Goal: Task Accomplishment & Management: Manage account settings

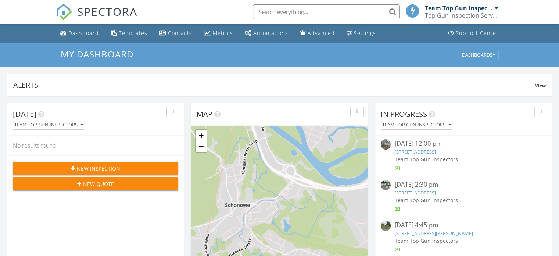
scroll to position [681, 571]
click at [428, 192] on link "29 Winnie Ave, Ravena, NY 12143" at bounding box center [415, 192] width 41 height 7
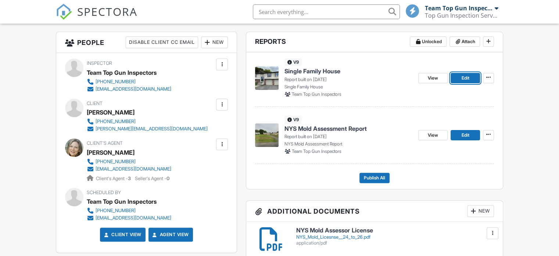
click at [463, 78] on span "Edit" at bounding box center [465, 77] width 8 height 7
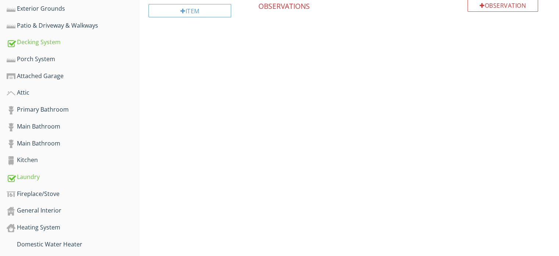
scroll to position [368, 0]
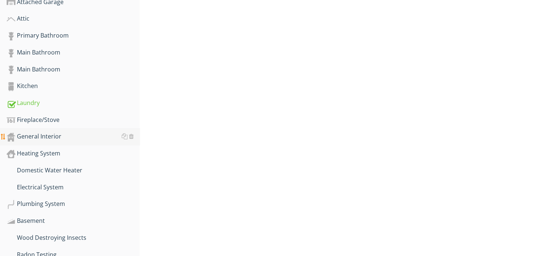
click at [41, 132] on div "General Interior" at bounding box center [73, 137] width 133 height 10
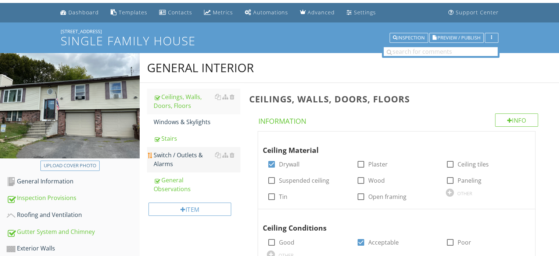
scroll to position [37, 0]
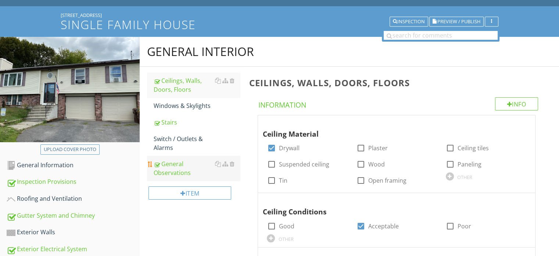
click at [191, 168] on div "General Observations" at bounding box center [197, 168] width 86 height 18
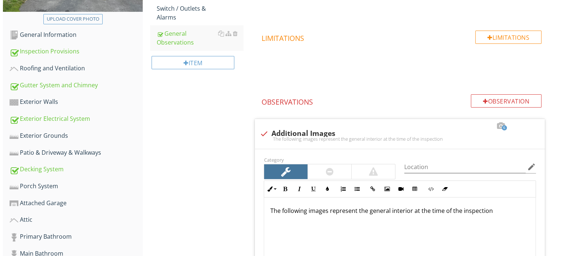
scroll to position [110, 0]
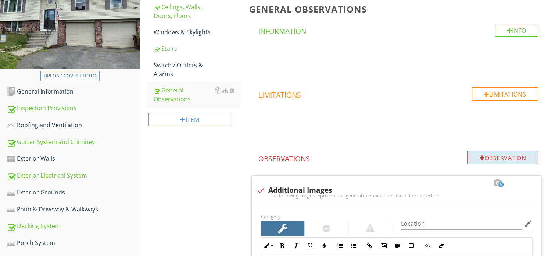
click at [480, 155] on div at bounding box center [482, 158] width 5 height 6
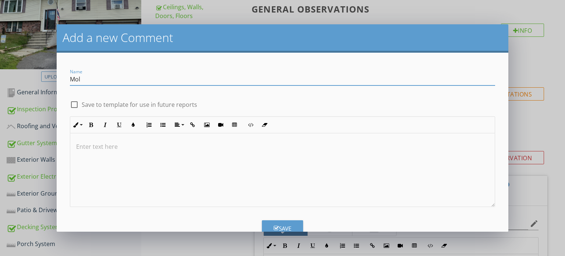
type input "Mold-like substance"
click at [76, 153] on div at bounding box center [282, 170] width 425 height 74
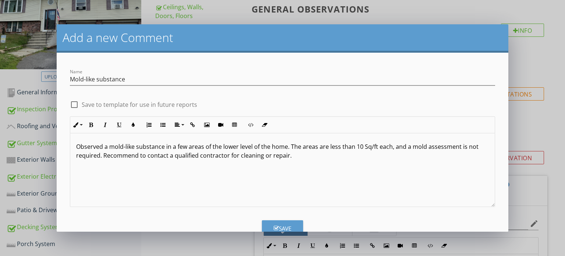
click at [100, 157] on p "Observed a mold-like substance in a few areas of the lower level of the home. T…" at bounding box center [282, 151] width 413 height 18
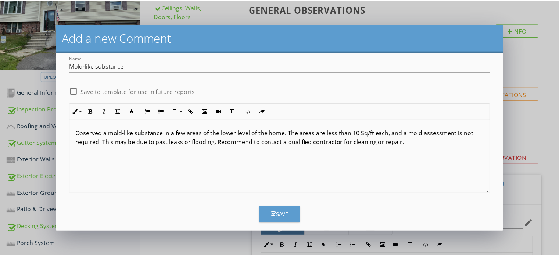
scroll to position [20, 0]
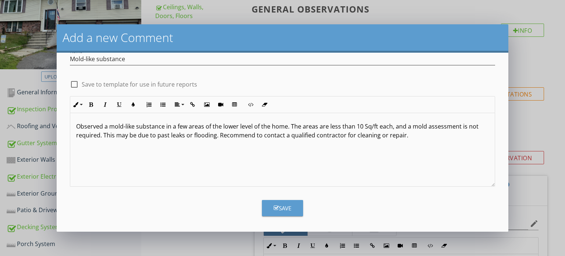
click at [282, 207] on div "Save" at bounding box center [283, 208] width 18 height 8
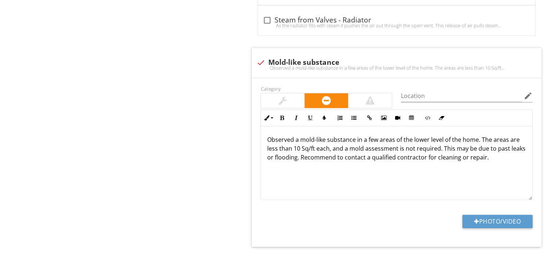
scroll to position [847, 0]
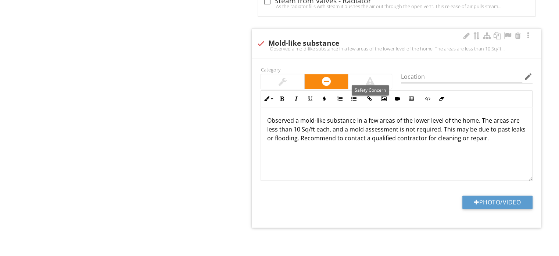
click at [381, 81] on div at bounding box center [370, 81] width 43 height 15
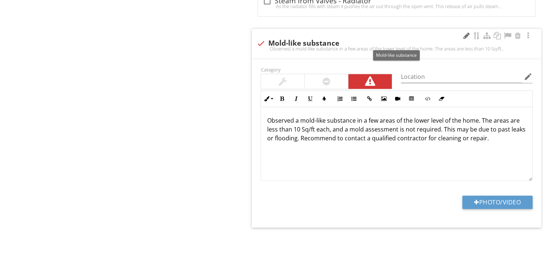
drag, startPoint x: 464, startPoint y: 32, endPoint x: 460, endPoint y: 33, distance: 4.7
click at [464, 32] on div at bounding box center [466, 35] width 9 height 7
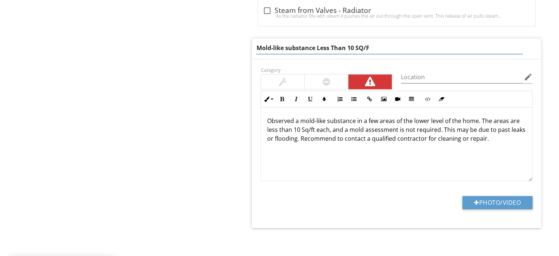
type input "Mold-like substance Less Than 10 SQ/FT"
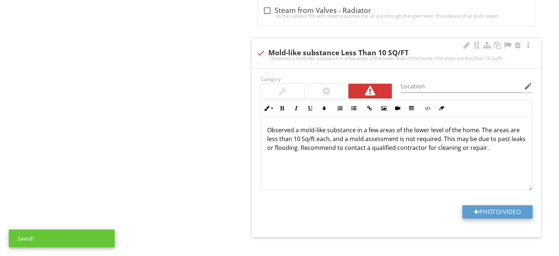
click at [495, 200] on div "Category Location edit Inline Style XLarge Large Normal Small Light Small/Light…" at bounding box center [397, 152] width 290 height 168
click at [499, 208] on button "Photo/Video" at bounding box center [498, 211] width 70 height 13
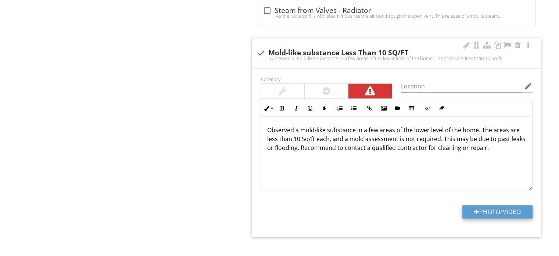
type input "C:\fakepath\IMG_1083.JPG"
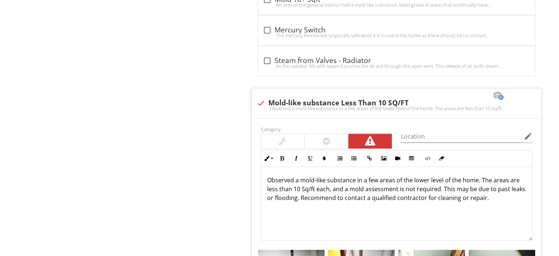
scroll to position [800, 0]
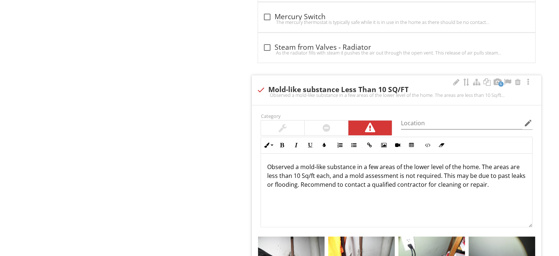
click at [289, 182] on p "Observed a mold-like substance in a few areas of the lower level of the home. T…" at bounding box center [397, 175] width 260 height 26
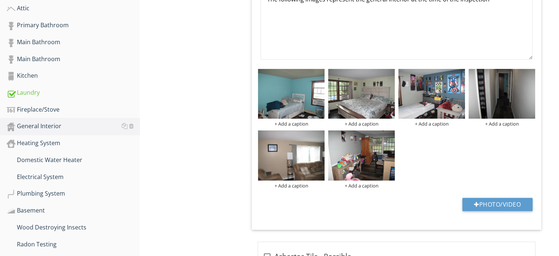
scroll to position [433, 0]
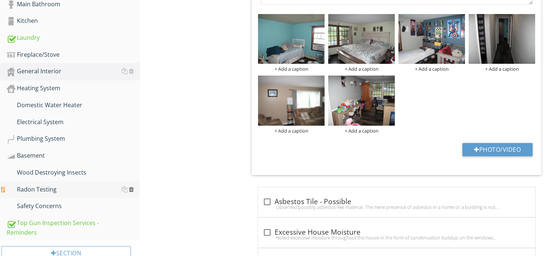
click at [132, 186] on div at bounding box center [131, 189] width 5 height 6
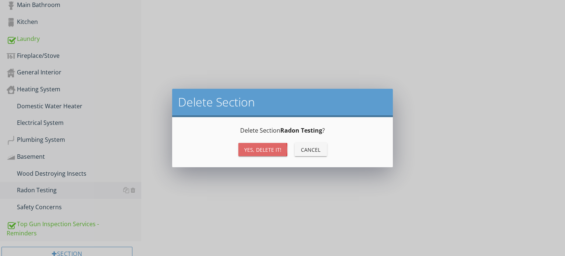
click at [253, 149] on div "Yes, Delete it!" at bounding box center [262, 150] width 37 height 8
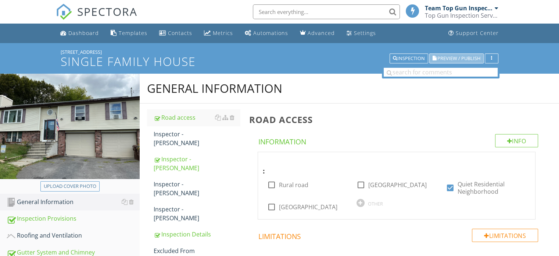
click at [454, 58] on span "Preview / Publish" at bounding box center [459, 58] width 43 height 5
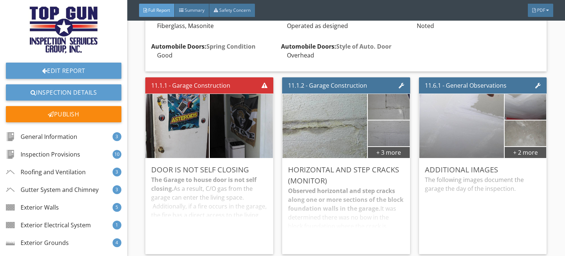
scroll to position [5001, 0]
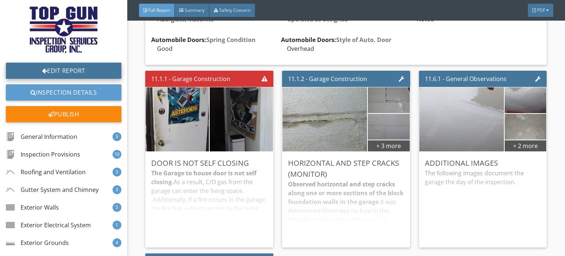
click at [68, 69] on link "Edit Report" at bounding box center [63, 71] width 115 height 16
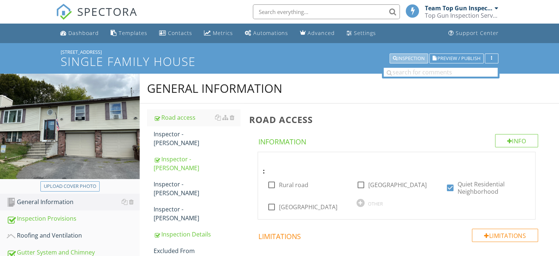
click at [405, 58] on div "Inspection" at bounding box center [409, 58] width 32 height 5
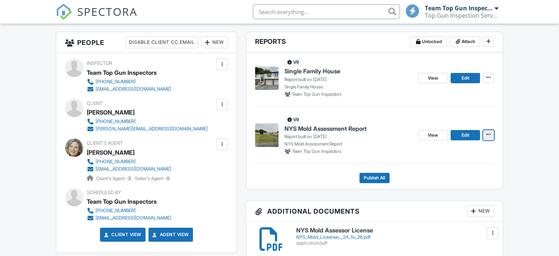
click at [488, 135] on icon at bounding box center [488, 134] width 4 height 5
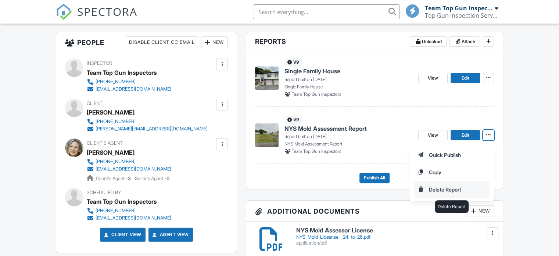
click at [450, 189] on input "Delete Report" at bounding box center [451, 189] width 75 height 17
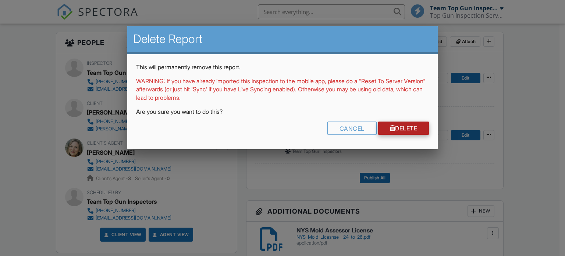
click at [396, 127] on link "Delete" at bounding box center [403, 127] width 51 height 13
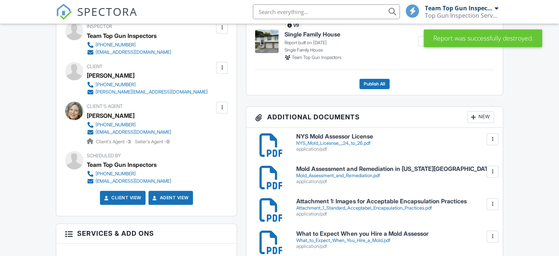
click at [491, 140] on div at bounding box center [492, 138] width 7 height 7
click at [474, 171] on link "Delete" at bounding box center [477, 171] width 27 height 8
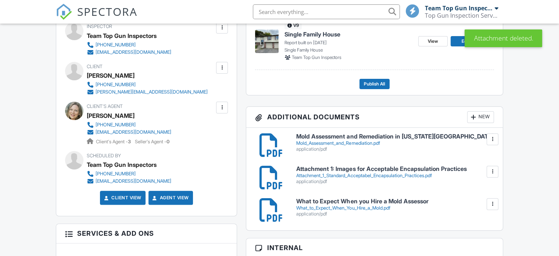
click at [491, 140] on div at bounding box center [492, 138] width 7 height 7
click at [477, 170] on link "Delete" at bounding box center [477, 171] width 27 height 8
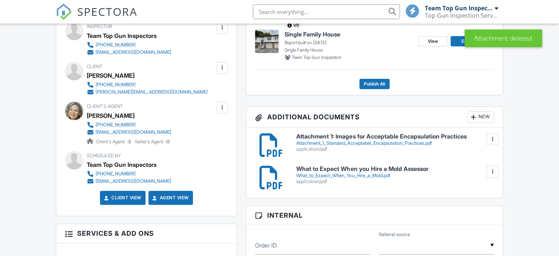
click at [494, 141] on div at bounding box center [492, 138] width 7 height 7
click at [476, 171] on link "Delete" at bounding box center [477, 171] width 27 height 8
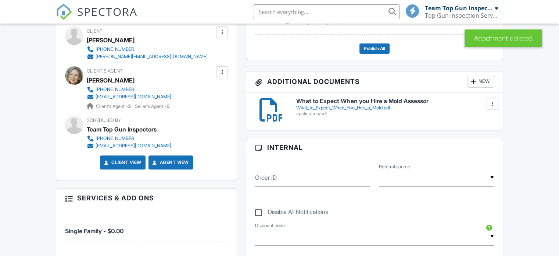
scroll to position [257, 0]
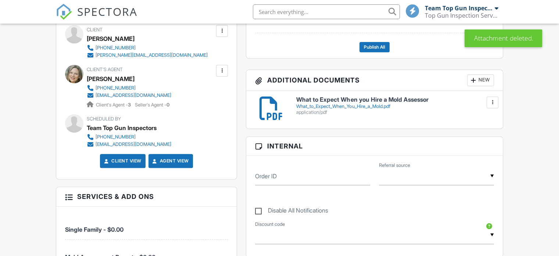
click at [491, 101] on div at bounding box center [492, 102] width 7 height 7
click at [475, 134] on link "Delete" at bounding box center [477, 135] width 27 height 8
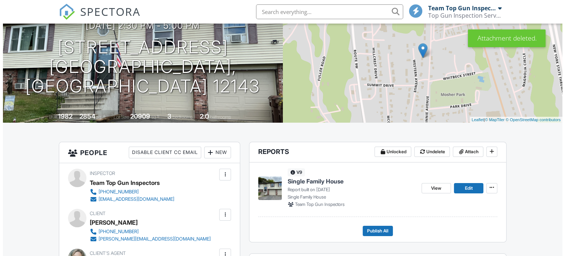
scroll to position [147, 0]
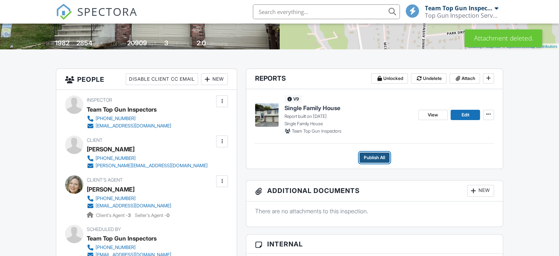
click at [371, 159] on span "Publish All" at bounding box center [374, 157] width 21 height 7
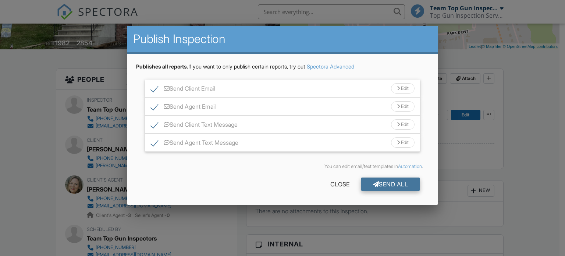
click at [388, 183] on div "Send All" at bounding box center [390, 183] width 59 height 13
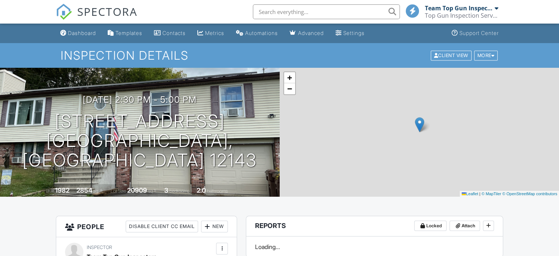
click at [75, 31] on div "Dashboard" at bounding box center [82, 33] width 28 height 6
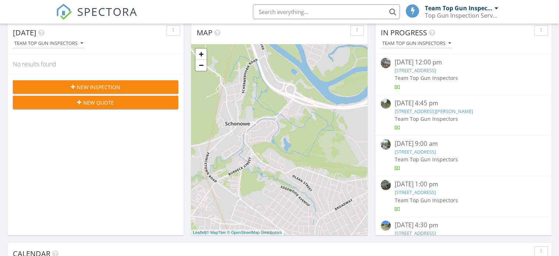
scroll to position [37, 0]
